Goal: Task Accomplishment & Management: Manage account settings

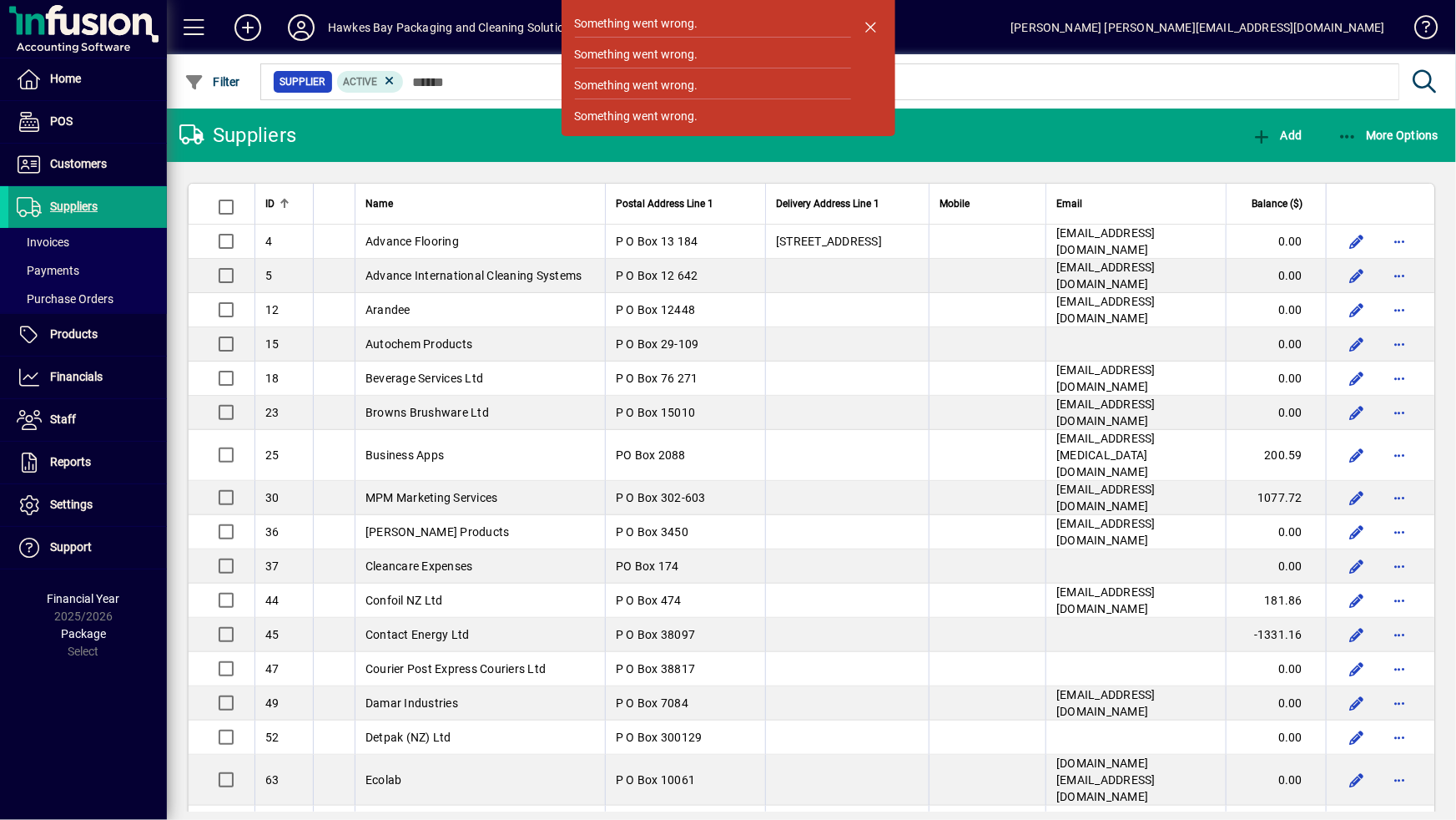
drag, startPoint x: 873, startPoint y: 23, endPoint x: 991, endPoint y: 24, distance: 118.0
click at [876, 23] on span "button" at bounding box center [871, 26] width 40 height 40
